Goal: Task Accomplishment & Management: Complete application form

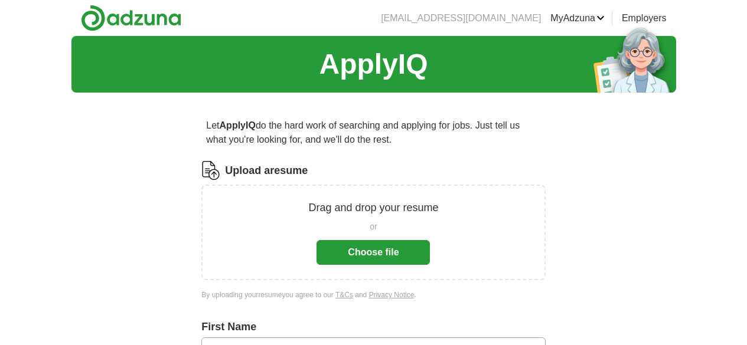
click at [382, 249] on button "Choose file" at bounding box center [373, 252] width 113 height 25
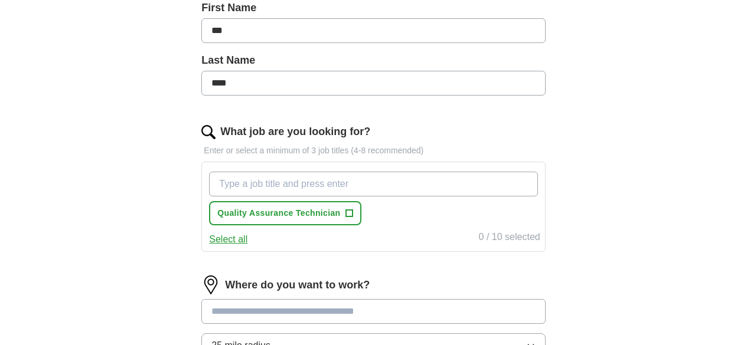
scroll to position [279, 0]
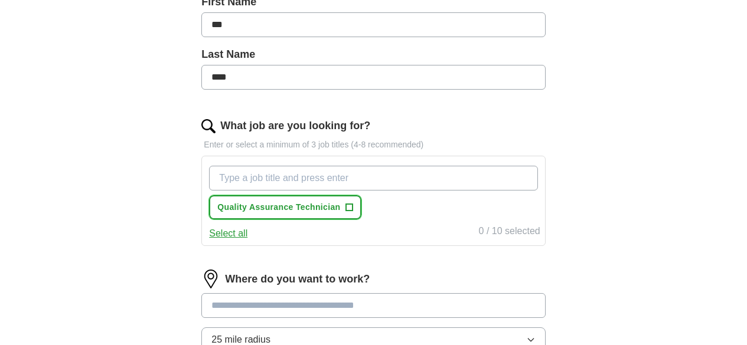
click at [353, 206] on span "+" at bounding box center [348, 207] width 7 height 9
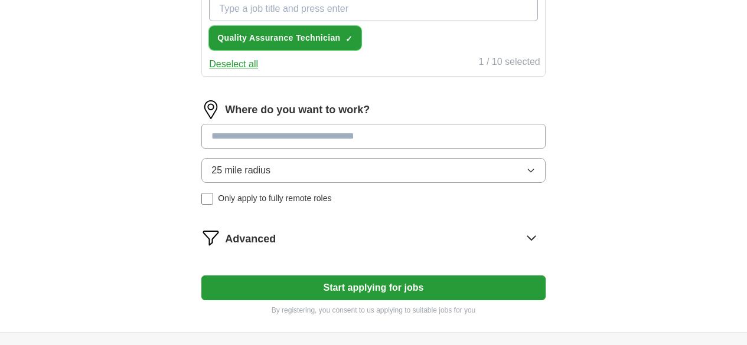
scroll to position [450, 0]
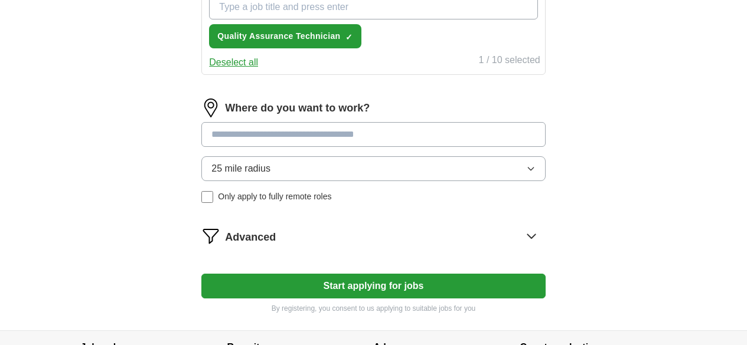
click at [415, 130] on input at bounding box center [373, 134] width 344 height 25
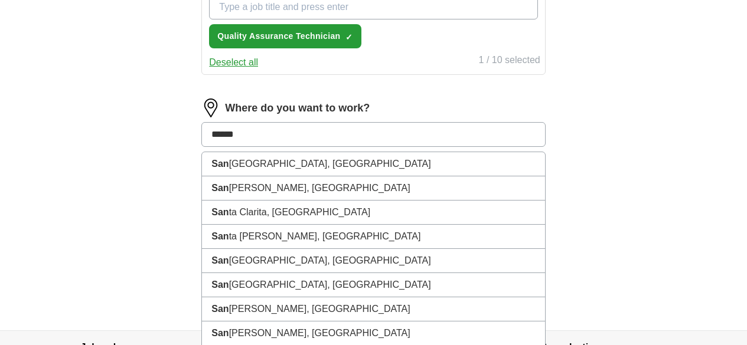
type input "*******"
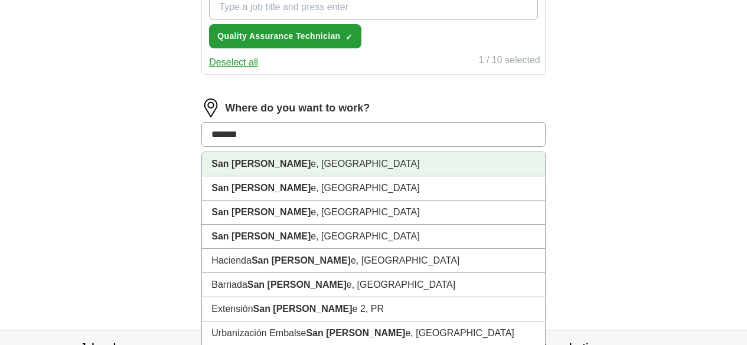
click at [298, 162] on li "[GEOGRAPHIC_DATA][PERSON_NAME] e, [GEOGRAPHIC_DATA]" at bounding box center [373, 164] width 343 height 24
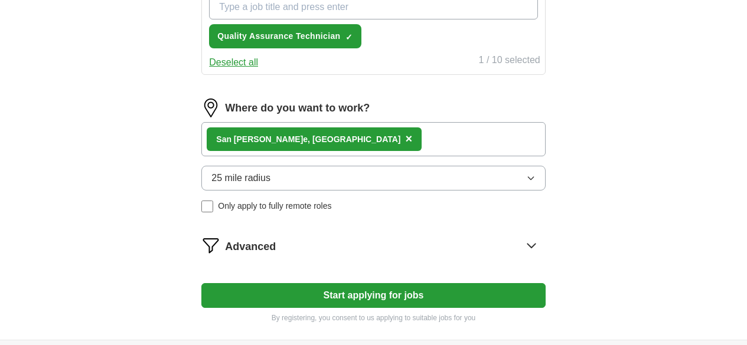
click at [379, 292] on button "Start applying for jobs" at bounding box center [373, 295] width 344 height 25
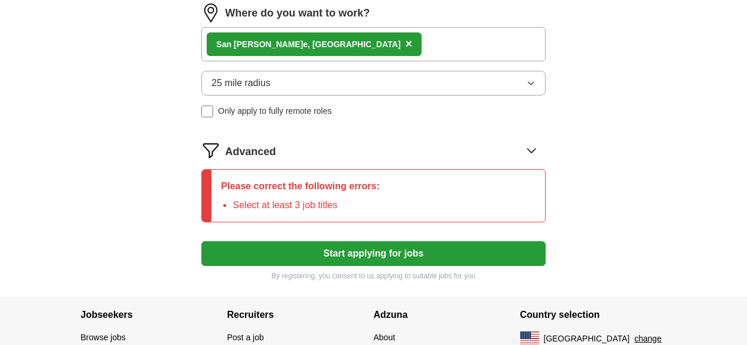
scroll to position [563, 0]
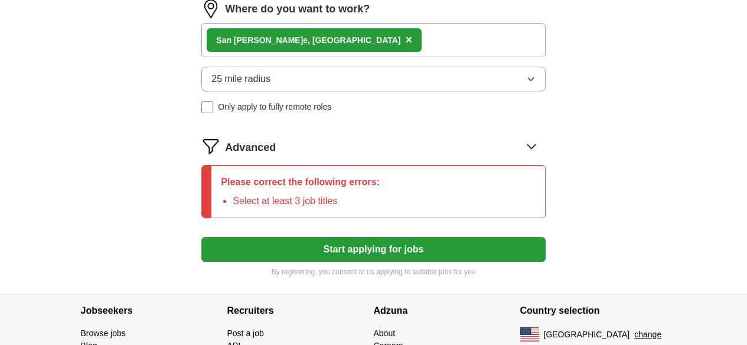
click at [437, 249] on button "Start applying for jobs" at bounding box center [373, 249] width 344 height 25
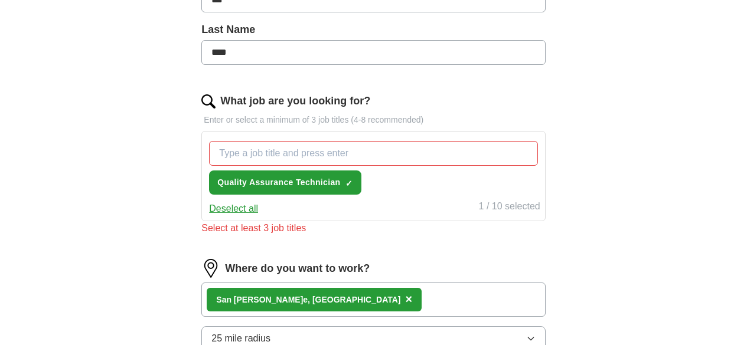
scroll to position [302, 0]
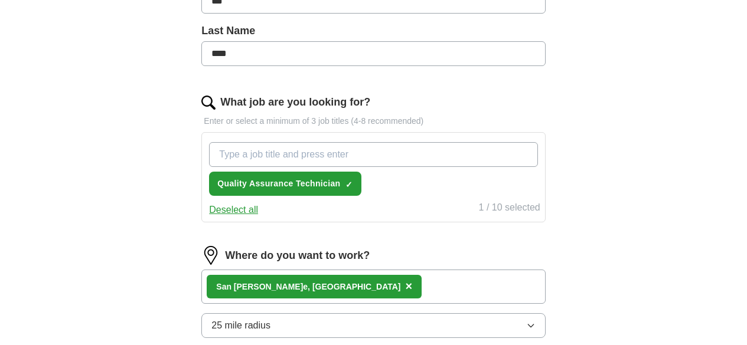
click at [328, 157] on input "What job are you looking for?" at bounding box center [373, 154] width 328 height 25
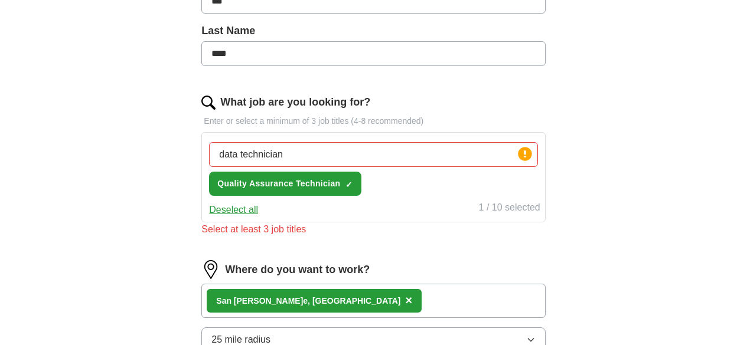
click at [423, 194] on div "data technician Press return to add title Quality Assurance Technician ✓ ×" at bounding box center [373, 169] width 333 height 63
click at [330, 151] on input "data technician" at bounding box center [373, 154] width 328 height 25
click at [216, 101] on img at bounding box center [208, 103] width 14 height 14
click at [350, 153] on input "data technician" at bounding box center [373, 154] width 328 height 25
type input "d"
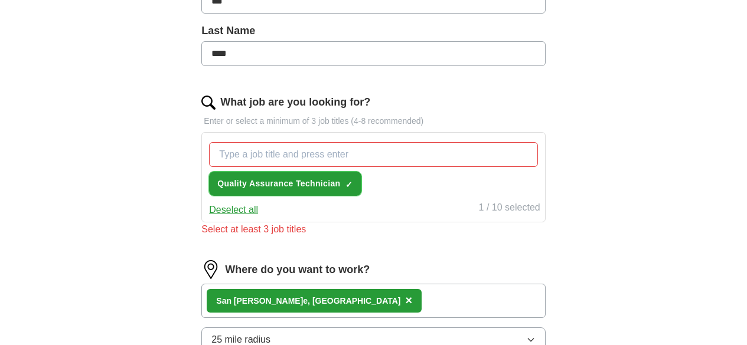
click at [340, 182] on span "Quality Assurance Technician" at bounding box center [278, 184] width 123 height 12
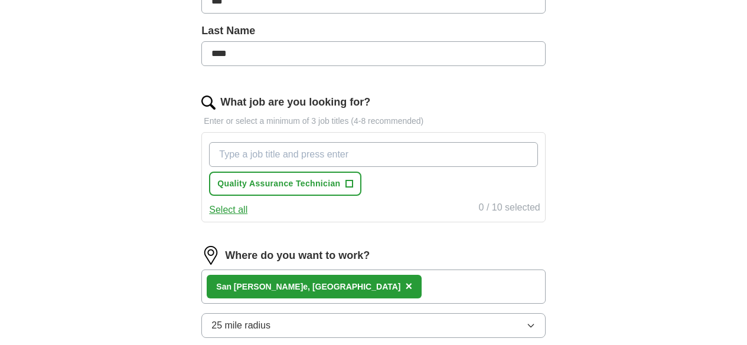
click at [409, 153] on input "What job are you looking for?" at bounding box center [373, 154] width 328 height 25
type input "data technician"
click at [450, 156] on input "data technician" at bounding box center [373, 154] width 328 height 25
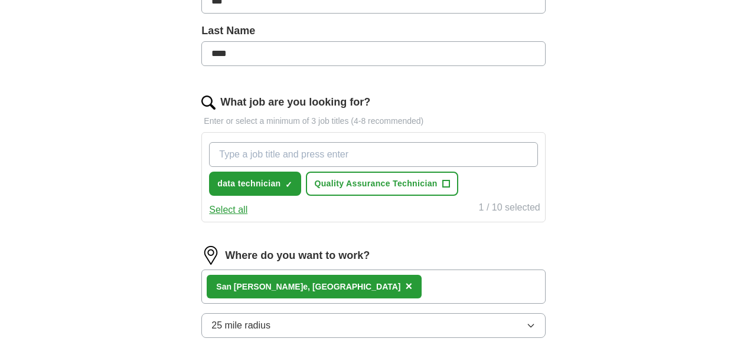
click at [384, 152] on input "What job are you looking for?" at bounding box center [373, 154] width 328 height 25
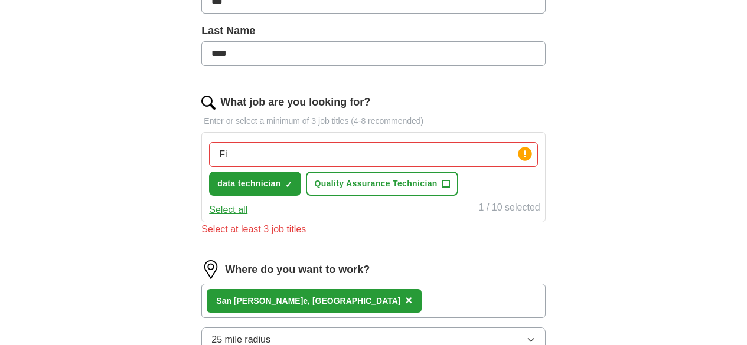
type input "F"
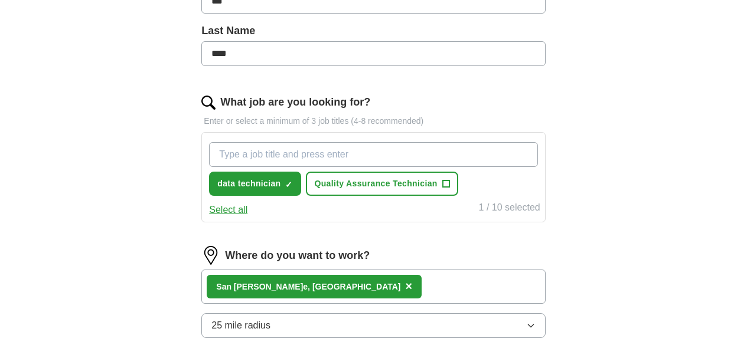
paste input "Field Service Technician"
type input "Field Service Technician"
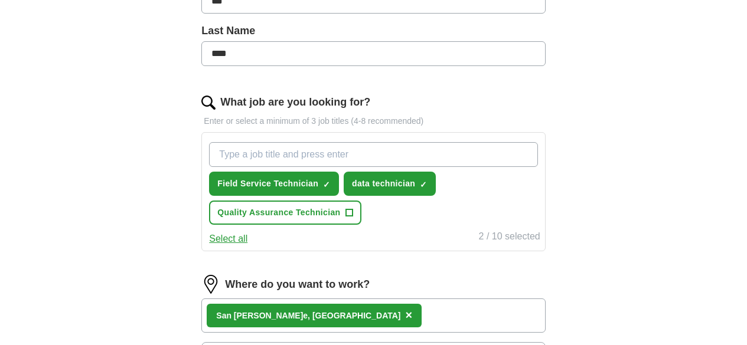
click at [409, 158] on input "What job are you looking for?" at bounding box center [373, 154] width 328 height 25
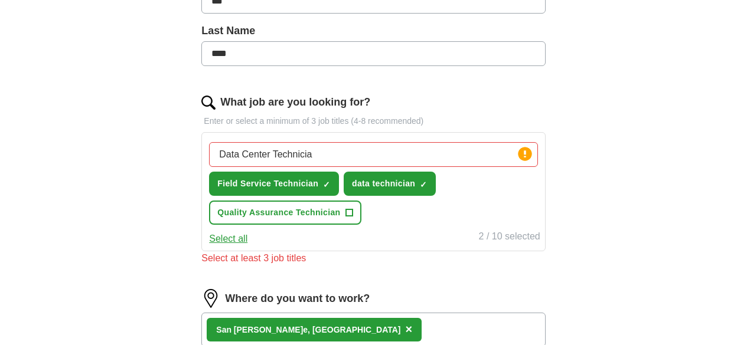
type input "Data Center Technician"
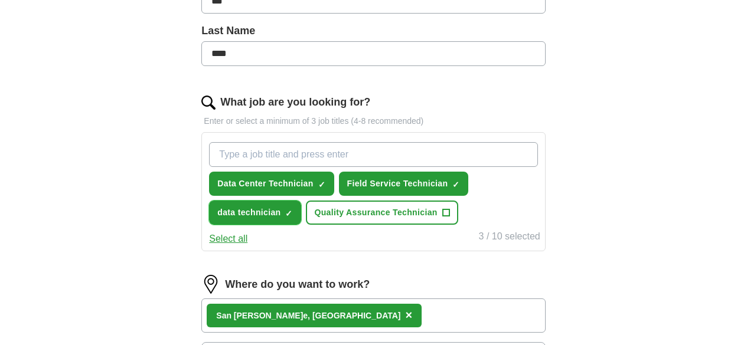
click at [0, 0] on span "×" at bounding box center [0, 0] width 0 height 0
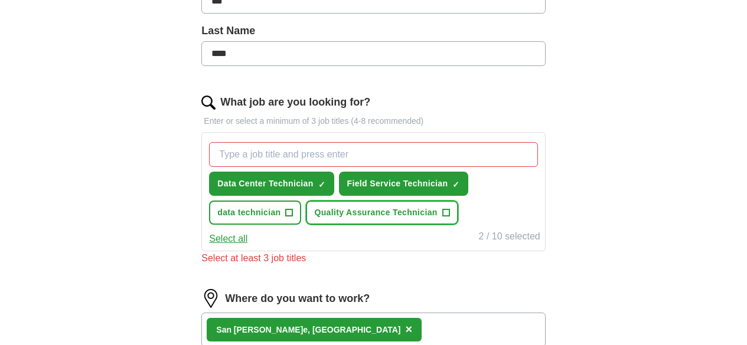
click at [449, 211] on span "+" at bounding box center [445, 212] width 7 height 9
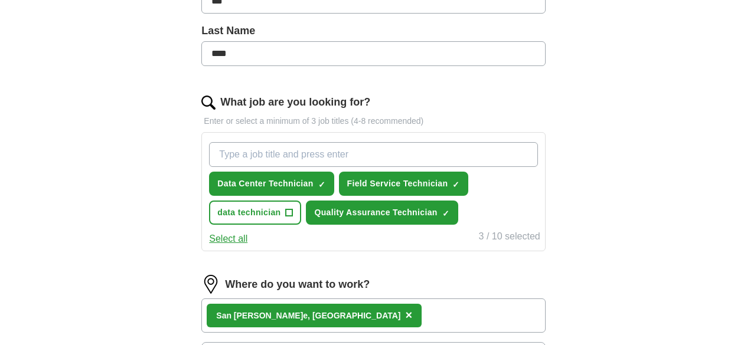
drag, startPoint x: 316, startPoint y: 210, endPoint x: 583, endPoint y: 200, distance: 267.1
click at [583, 200] on div "ApplyIQ Let ApplyIQ do the hard work of searching and applying for jobs. Just t…" at bounding box center [373, 125] width 605 height 783
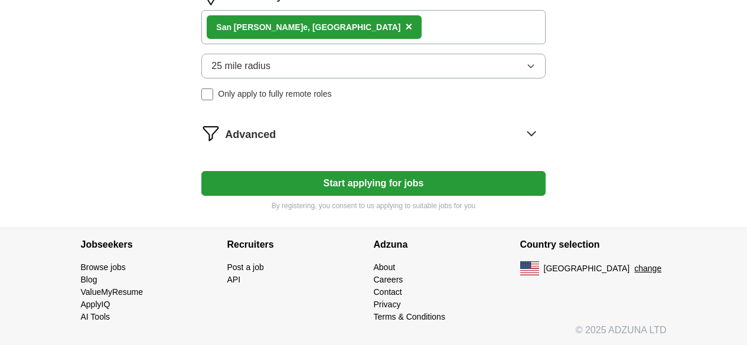
scroll to position [592, 0]
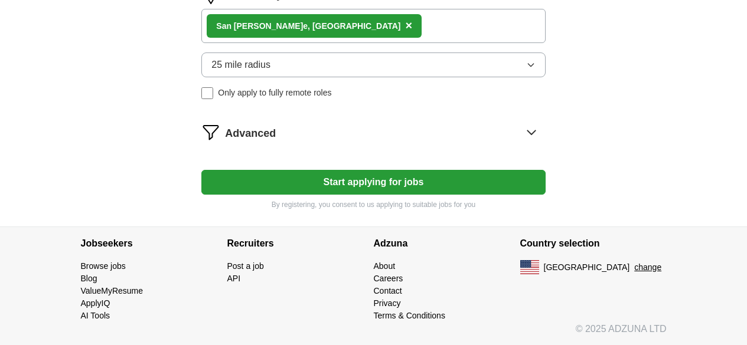
click at [424, 182] on button "Start applying for jobs" at bounding box center [373, 182] width 344 height 25
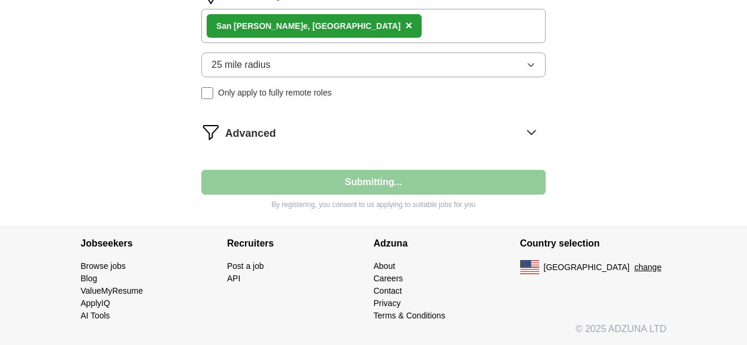
select select "**"
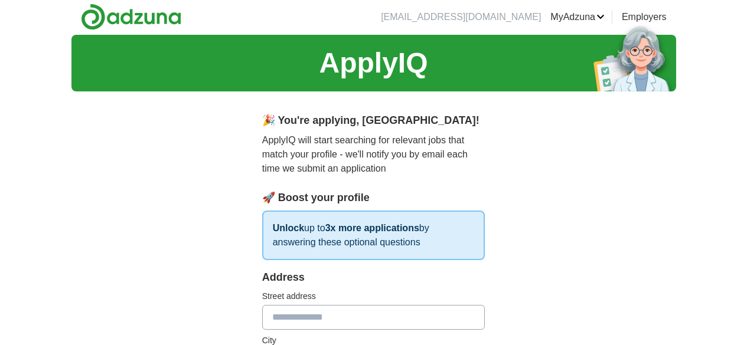
scroll to position [0, 0]
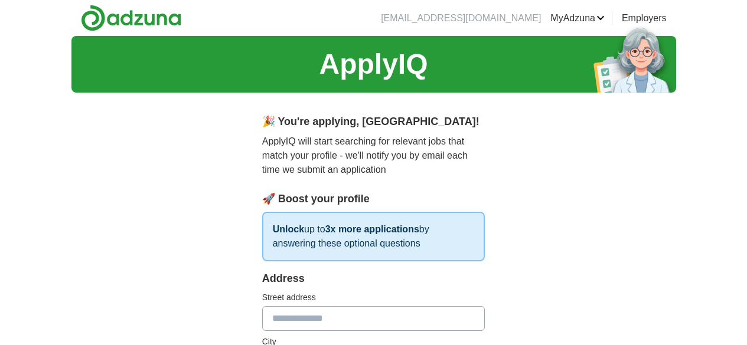
click at [328, 306] on input "text" at bounding box center [373, 318] width 223 height 25
type input "**********"
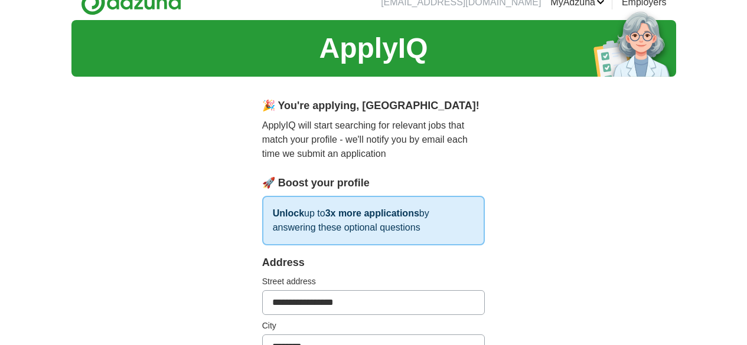
type input "********"
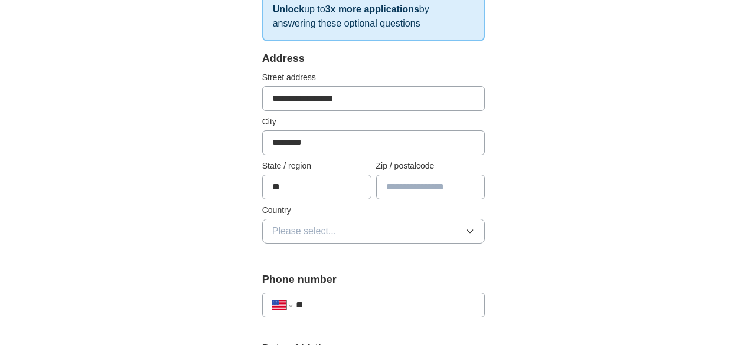
type input "**"
type input "*****"
click at [475, 227] on icon "button" at bounding box center [469, 231] width 9 height 9
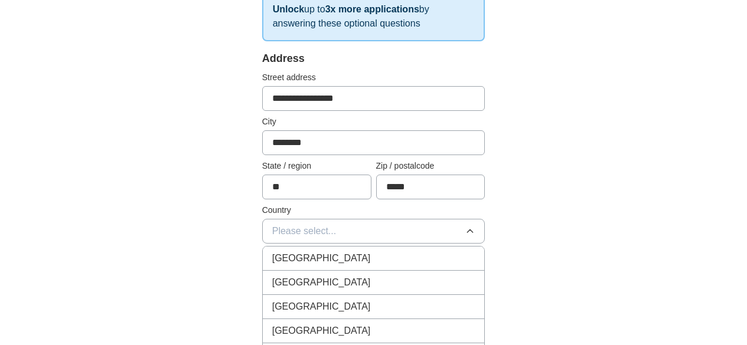
click at [344, 276] on div "[GEOGRAPHIC_DATA]" at bounding box center [373, 283] width 203 height 14
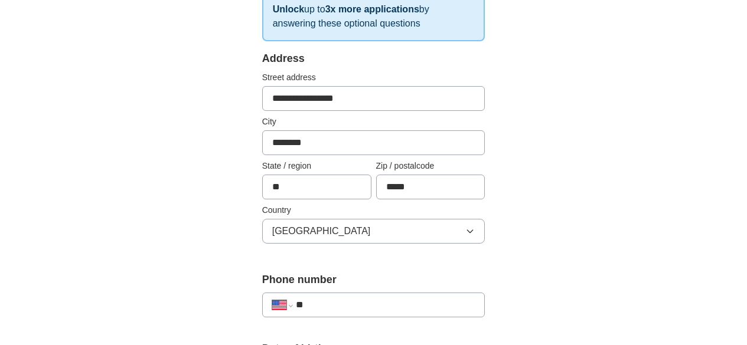
click at [350, 298] on input "**" at bounding box center [386, 305] width 180 height 14
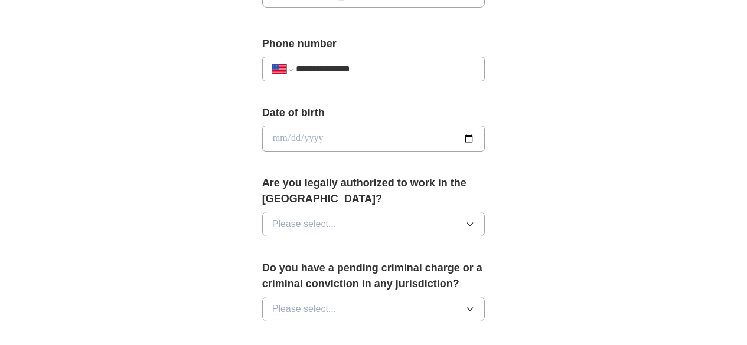
scroll to position [456, 0]
type input "**********"
click at [485, 126] on input "date" at bounding box center [373, 139] width 223 height 26
type input "**********"
click at [475, 220] on icon "button" at bounding box center [469, 224] width 9 height 9
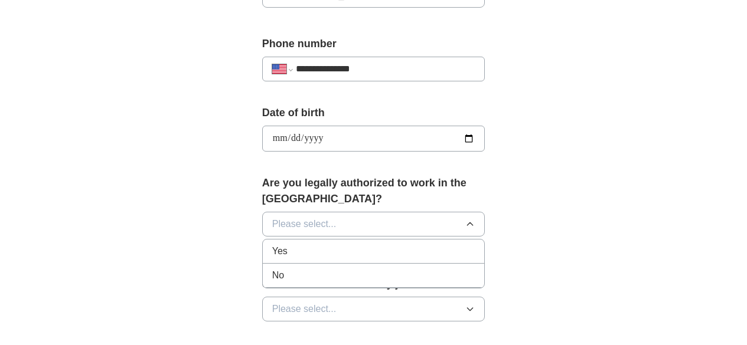
click at [289, 244] on div "Yes" at bounding box center [373, 251] width 203 height 14
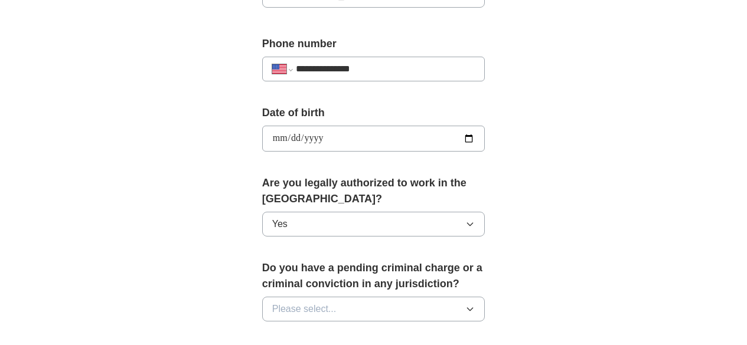
click at [473, 308] on icon "button" at bounding box center [470, 309] width 5 height 3
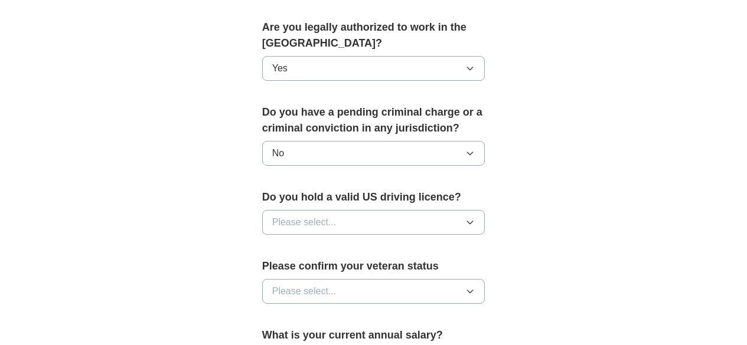
scroll to position [615, 0]
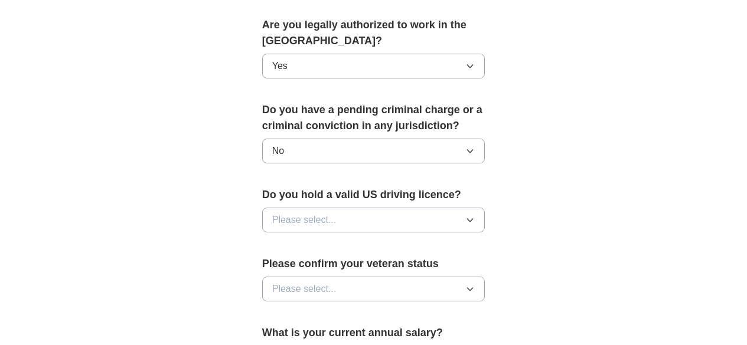
click at [475, 216] on icon "button" at bounding box center [469, 220] width 9 height 9
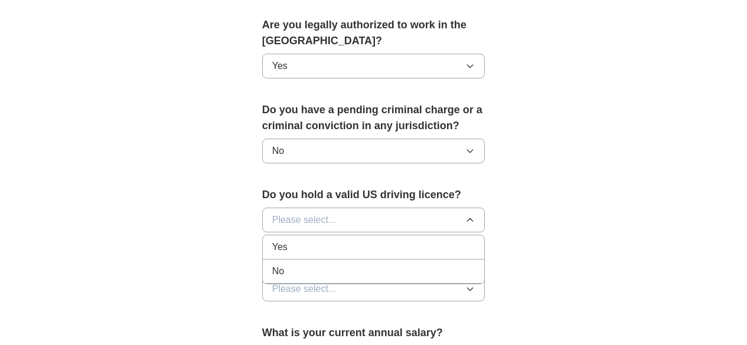
click at [303, 240] on div "Yes" at bounding box center [373, 247] width 203 height 14
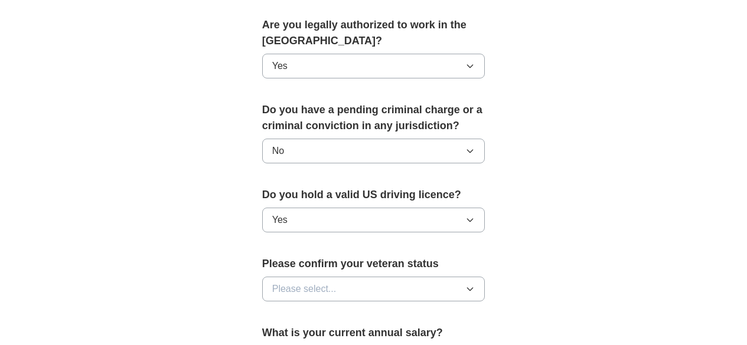
click at [475, 285] on icon "button" at bounding box center [469, 289] width 9 height 9
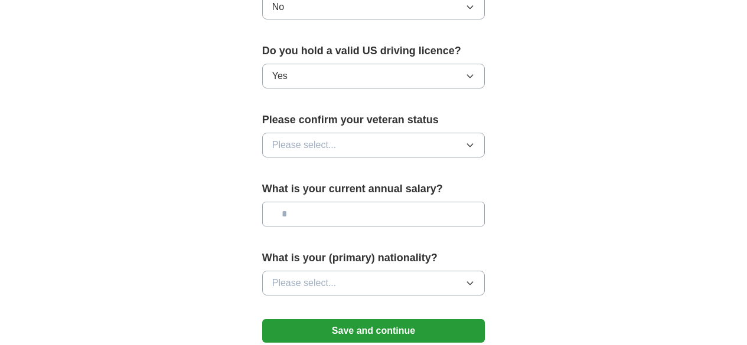
scroll to position [761, 0]
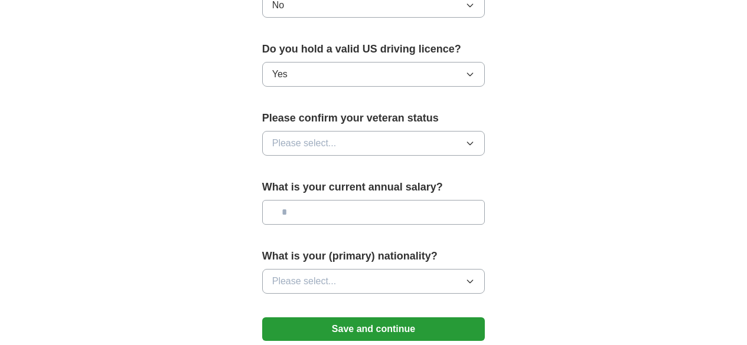
click at [485, 131] on button "Please select..." at bounding box center [373, 143] width 223 height 25
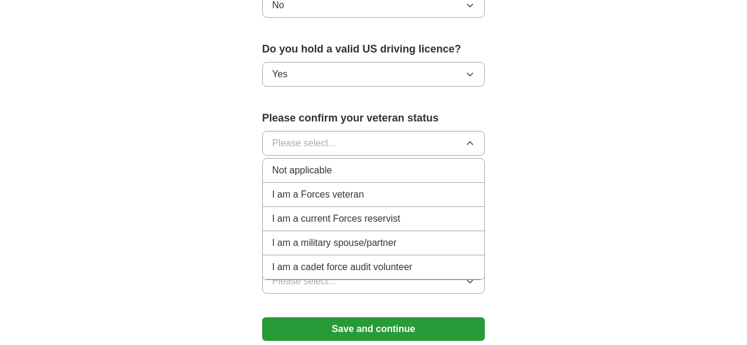
click at [284, 164] on span "Not applicable" at bounding box center [302, 171] width 60 height 14
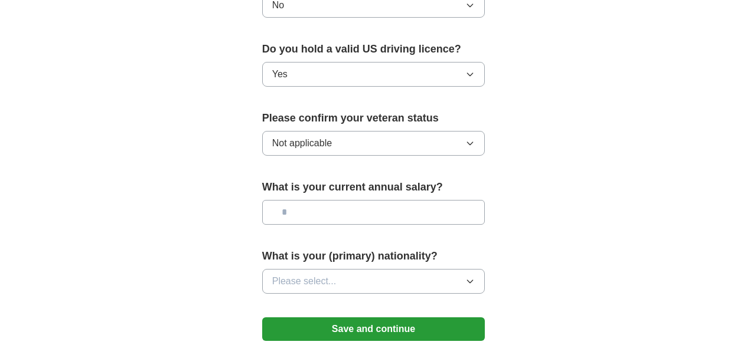
click at [302, 200] on input "text" at bounding box center [373, 212] width 223 height 25
type input "*******"
click at [475, 277] on icon "button" at bounding box center [469, 281] width 9 height 9
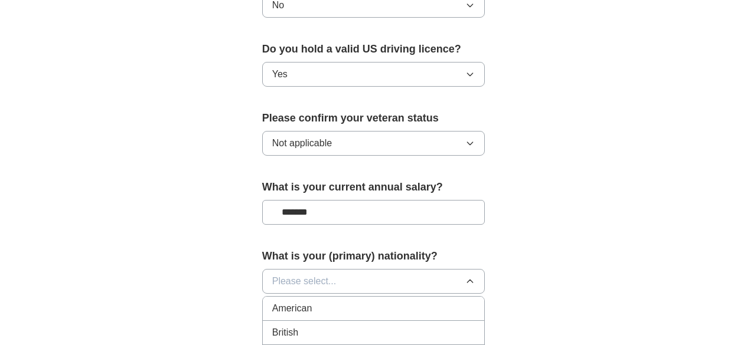
click at [407, 302] on div "American" at bounding box center [373, 309] width 203 height 14
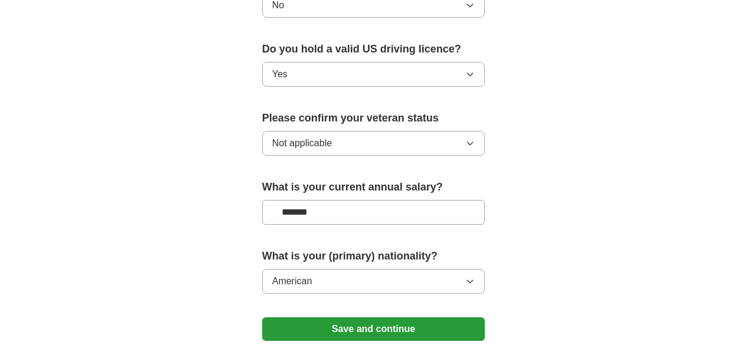
click at [475, 277] on icon "button" at bounding box center [469, 281] width 9 height 9
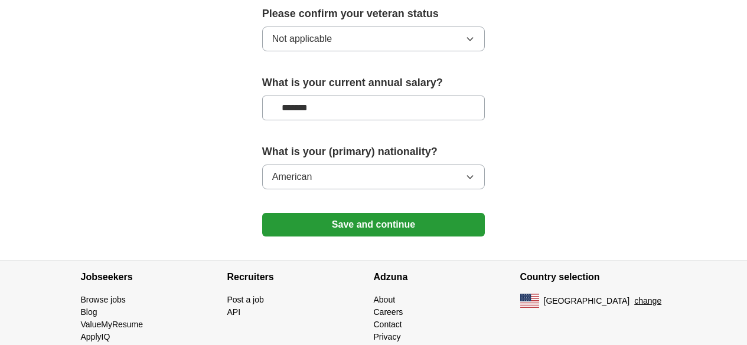
scroll to position [867, 0]
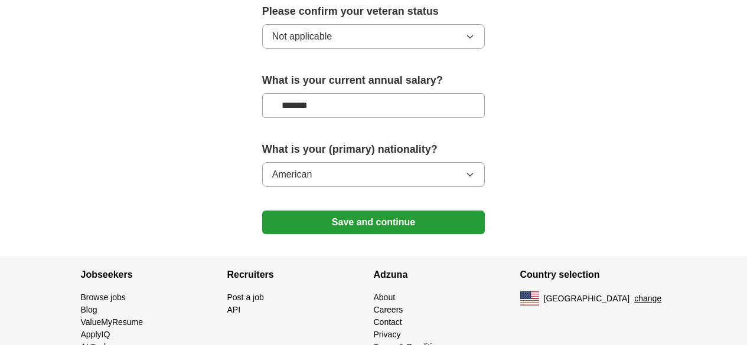
click at [475, 170] on icon "button" at bounding box center [469, 174] width 9 height 9
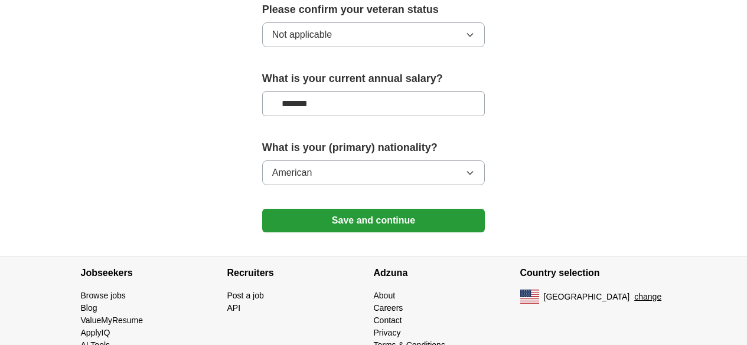
click at [475, 168] on icon "button" at bounding box center [469, 172] width 9 height 9
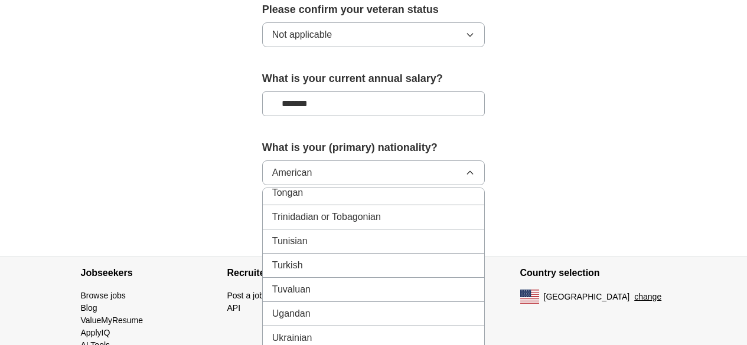
scroll to position [4297, 0]
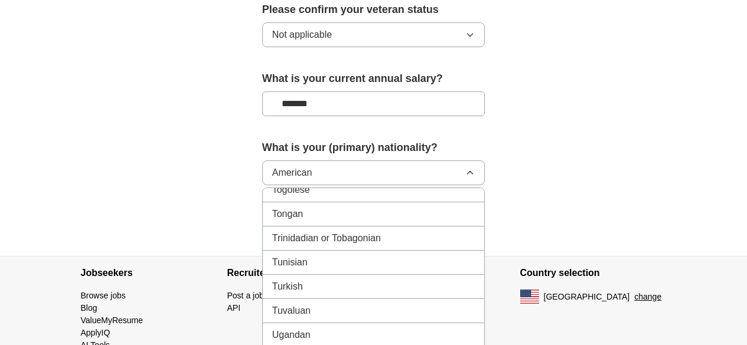
click at [346, 161] on button "American" at bounding box center [373, 173] width 223 height 25
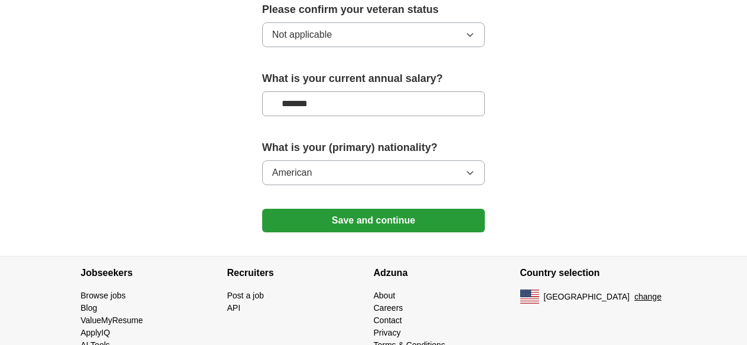
click at [376, 209] on button "Save and continue" at bounding box center [373, 221] width 223 height 24
